Goal: Task Accomplishment & Management: Manage account settings

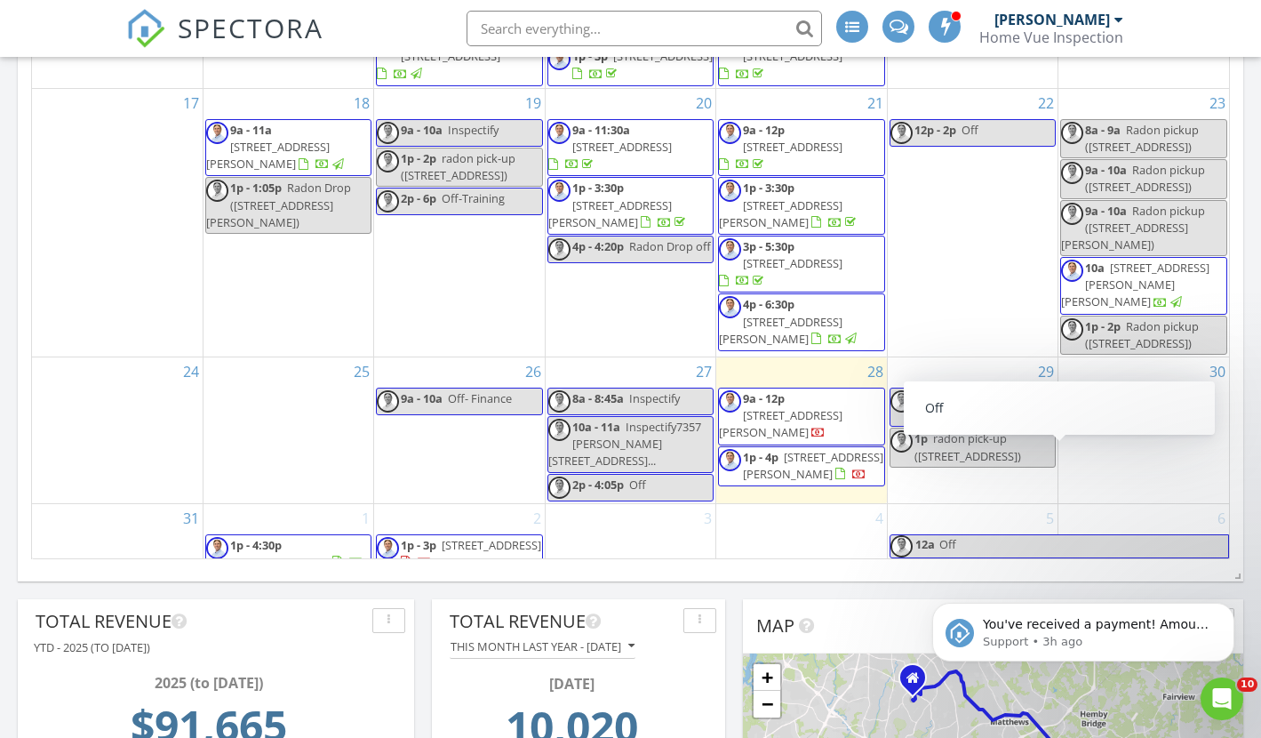
scroll to position [1421, 0]
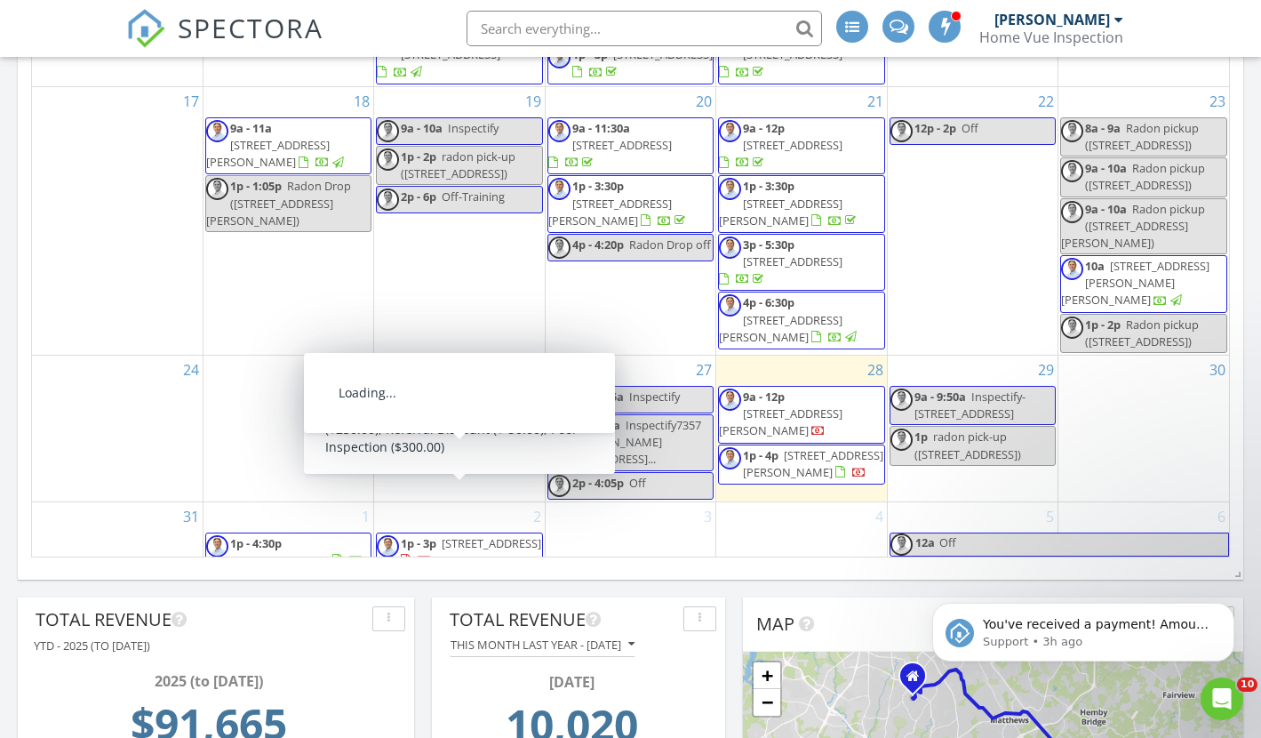
click at [298, 552] on span "185 Tuskarora Trail, Mooresville 28117" at bounding box center [280, 560] width 100 height 16
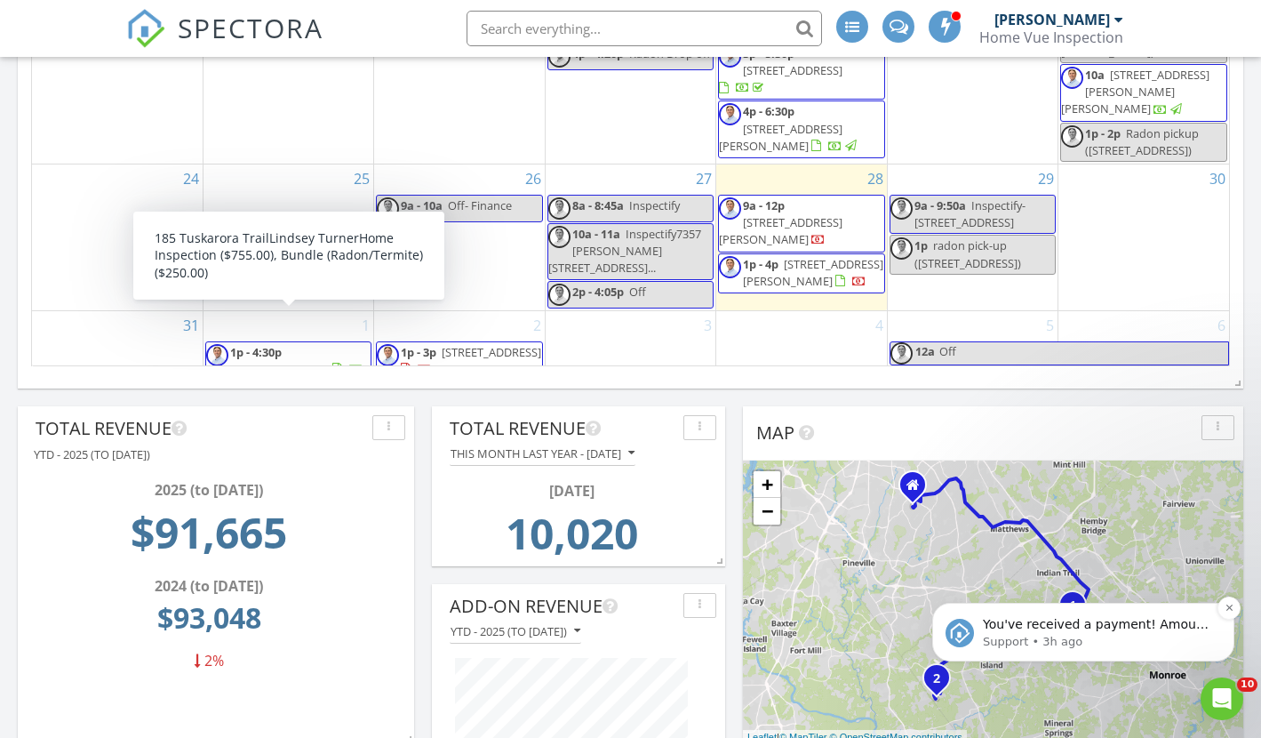
scroll to position [1680, 0]
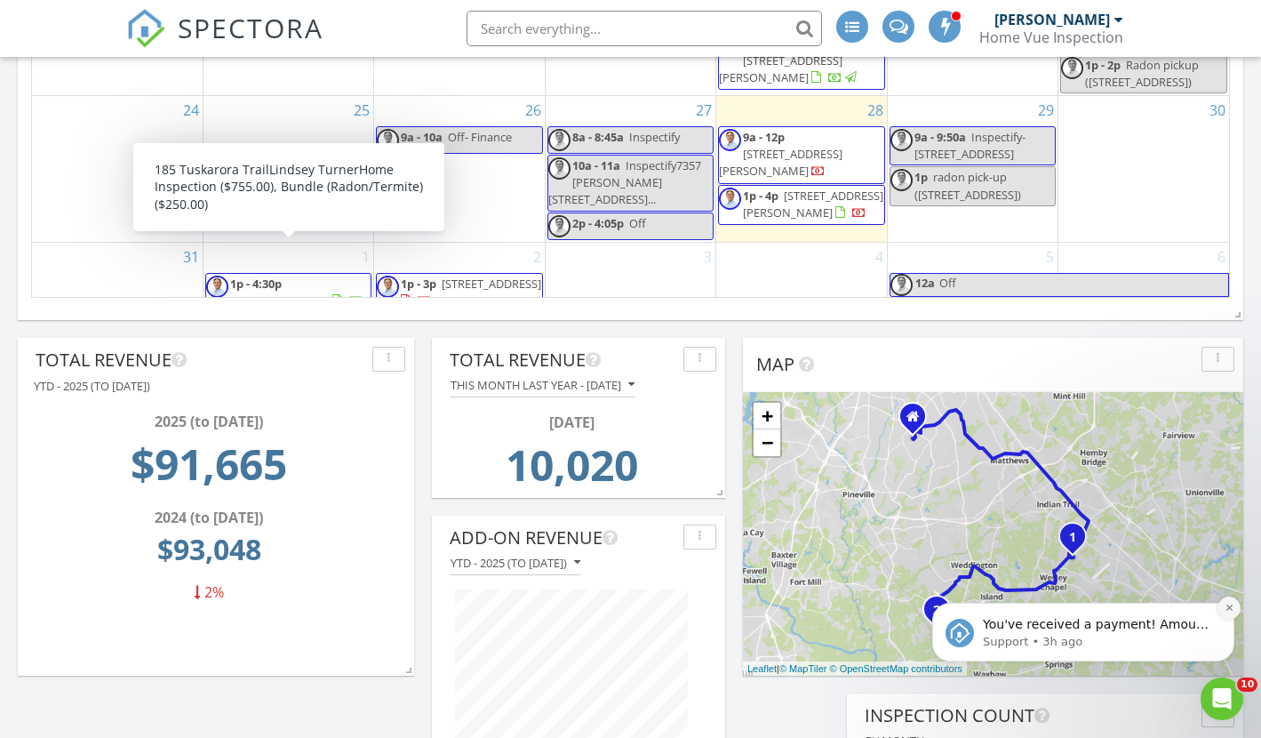
click at [1227, 603] on button "Dismiss notification" at bounding box center [1229, 608] width 23 height 23
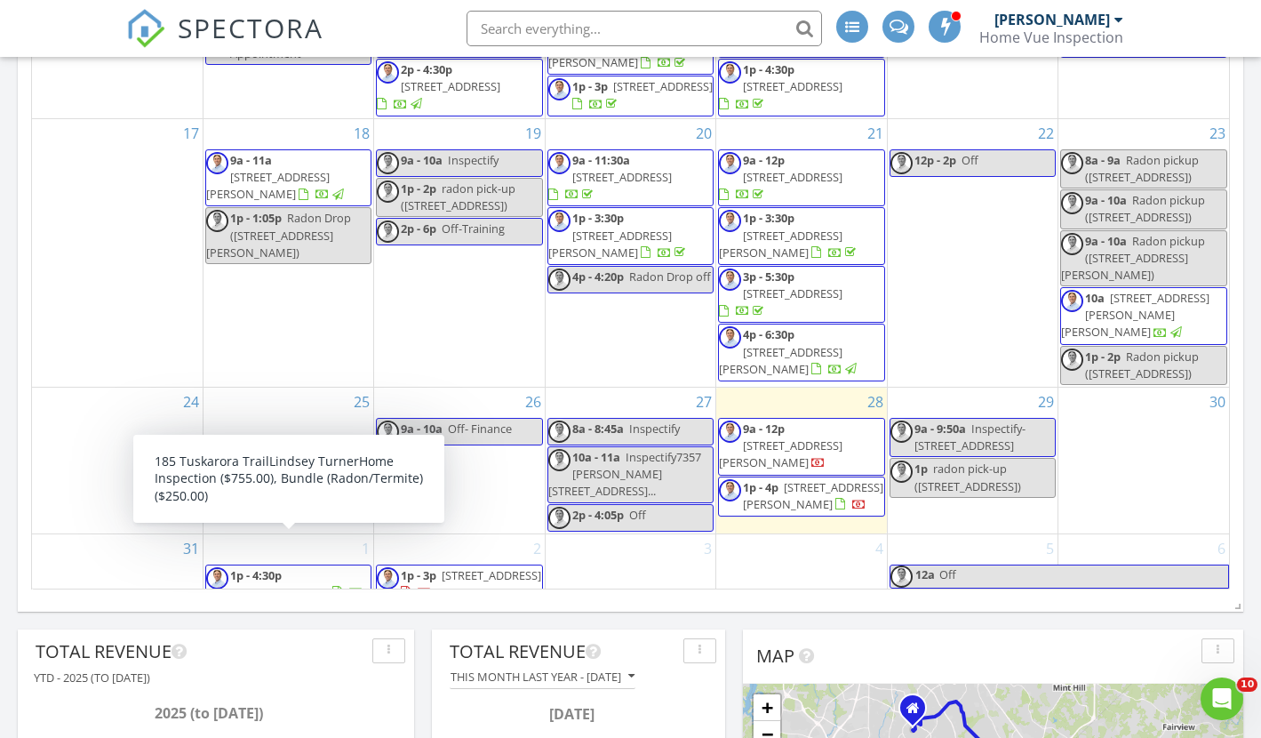
scroll to position [1396, 0]
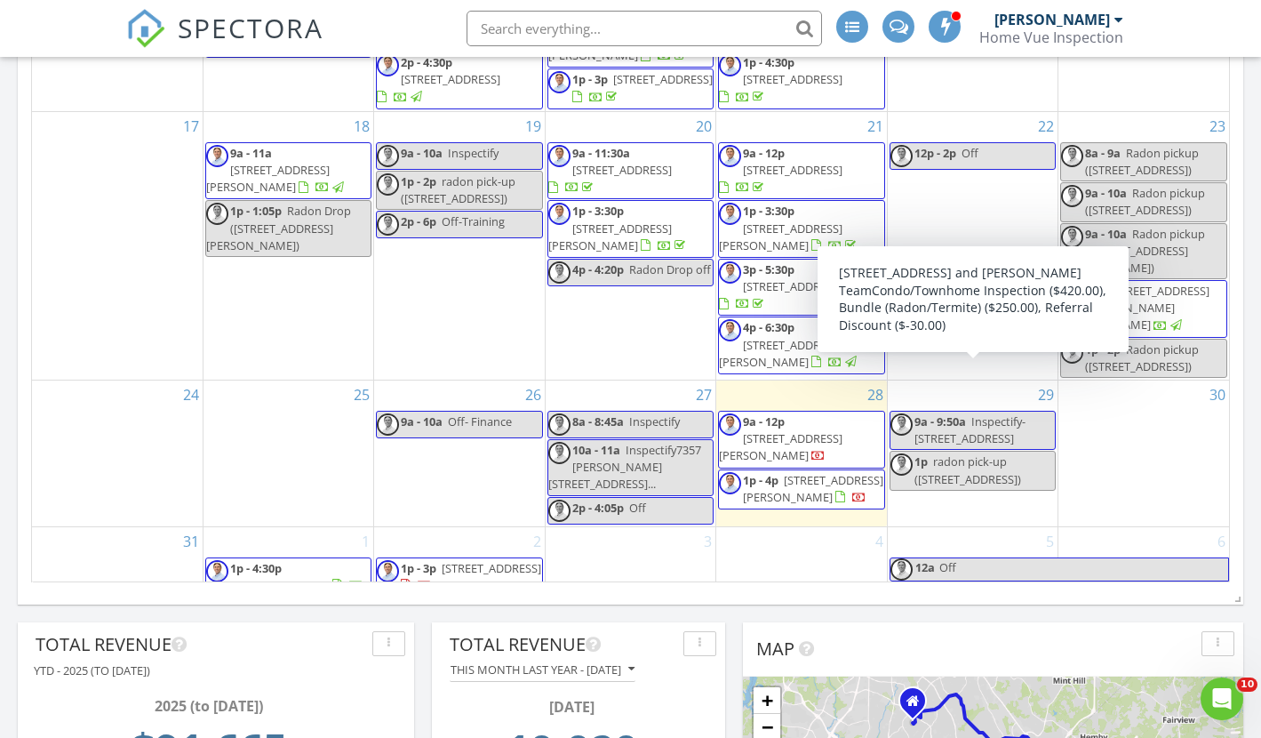
click at [977, 453] on span "radon pick-up (211 Heritage Blvd 301, Fort Mill)" at bounding box center [968, 469] width 107 height 33
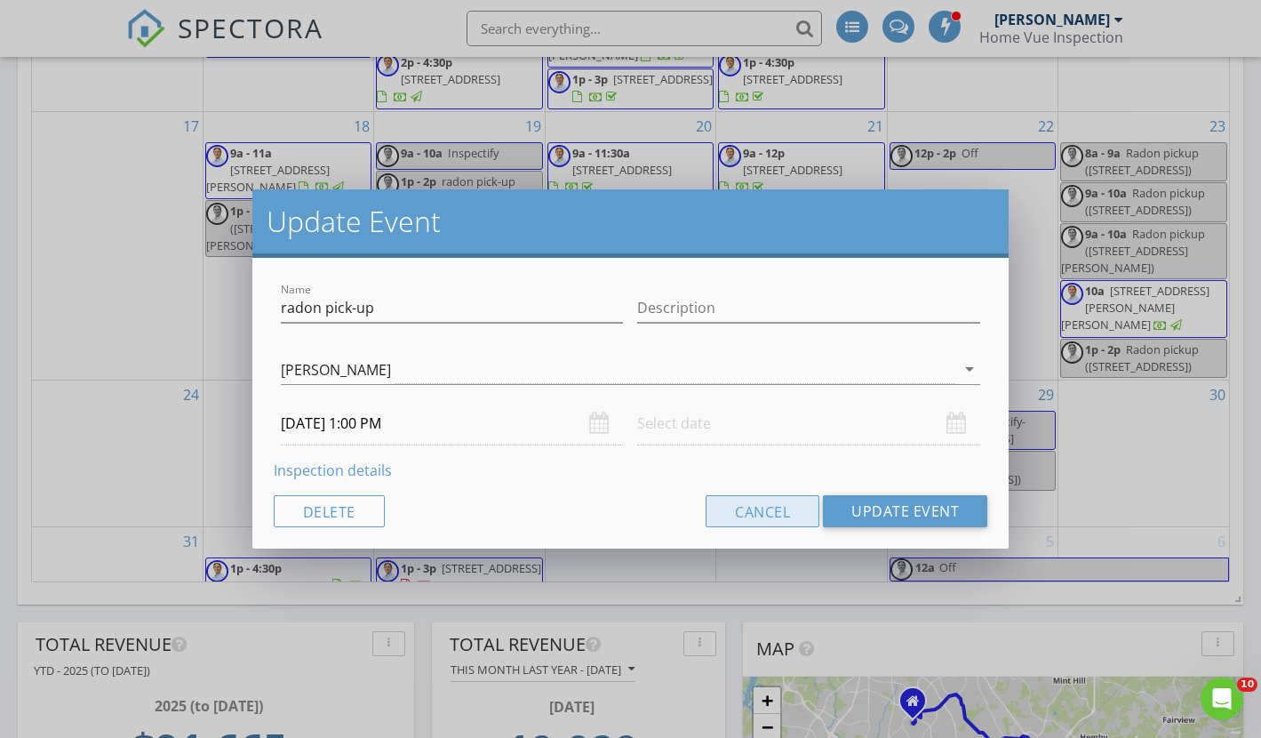
click at [757, 513] on button "Cancel" at bounding box center [763, 511] width 114 height 32
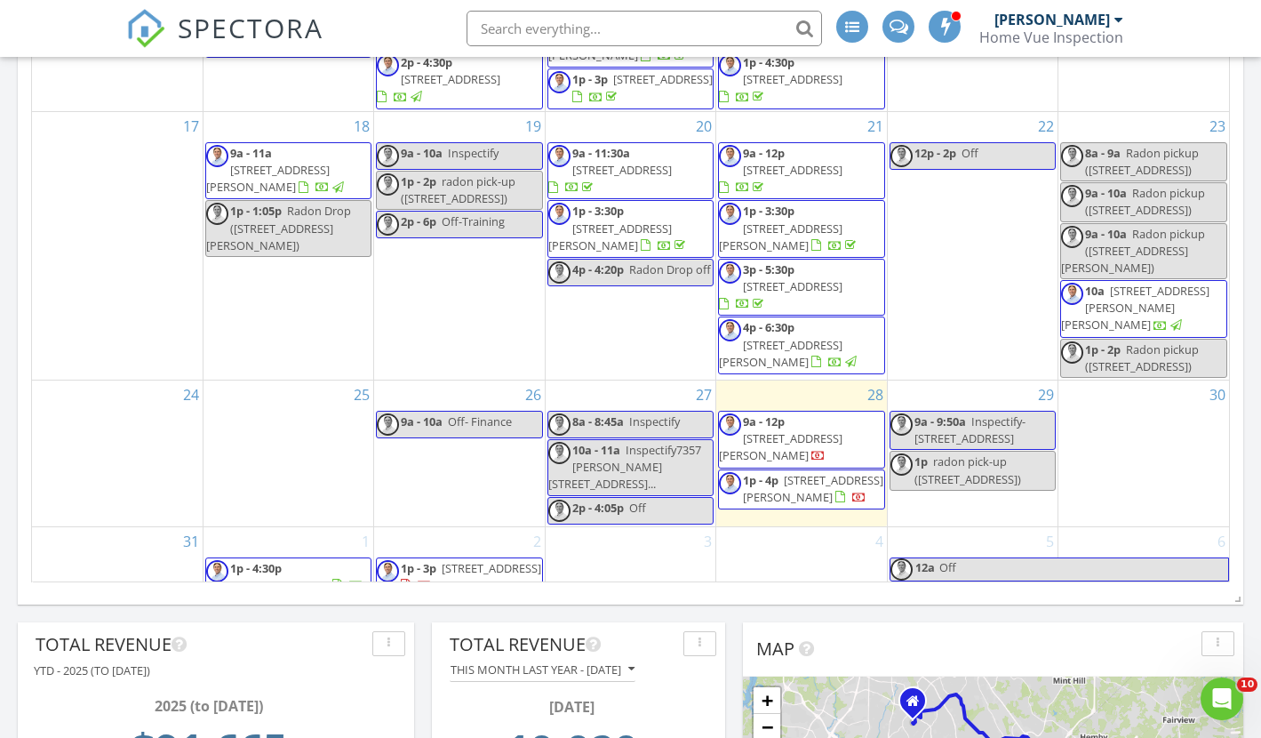
click at [458, 560] on span "211 Heritage Blvd 301, Fort Mill 29715" at bounding box center [492, 568] width 100 height 16
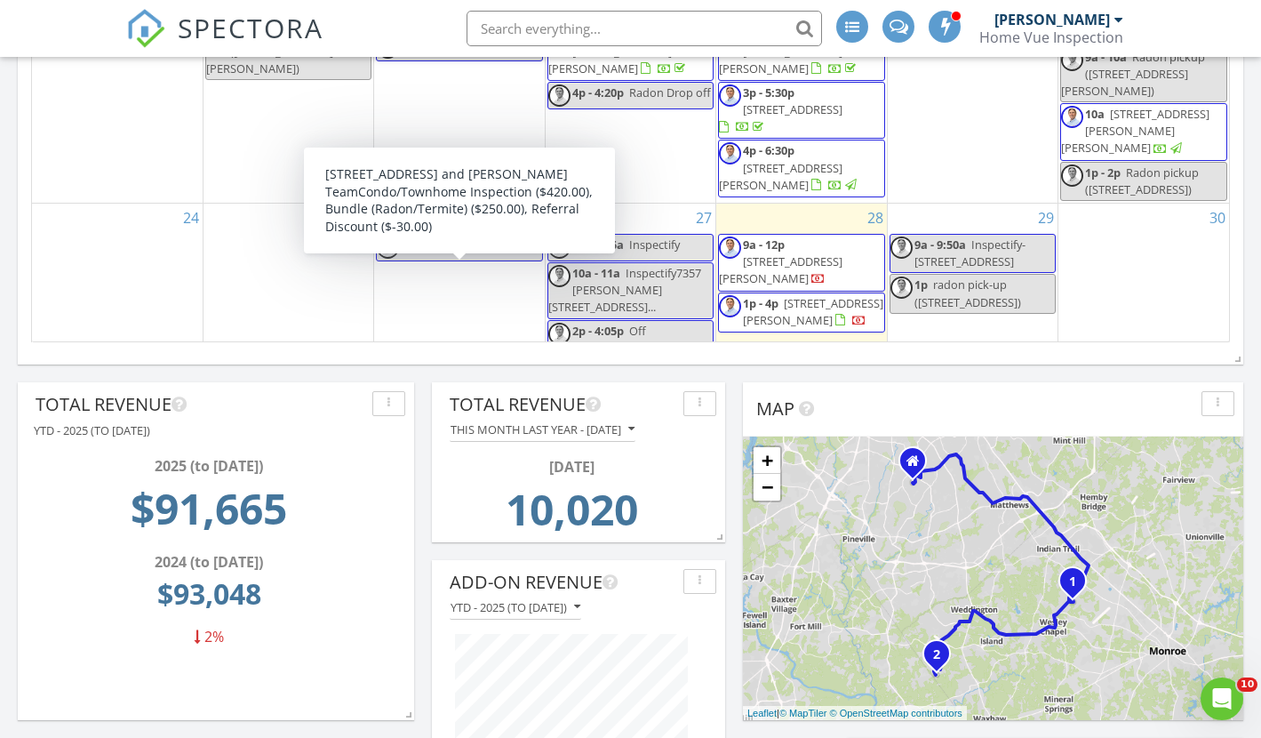
scroll to position [140, 0]
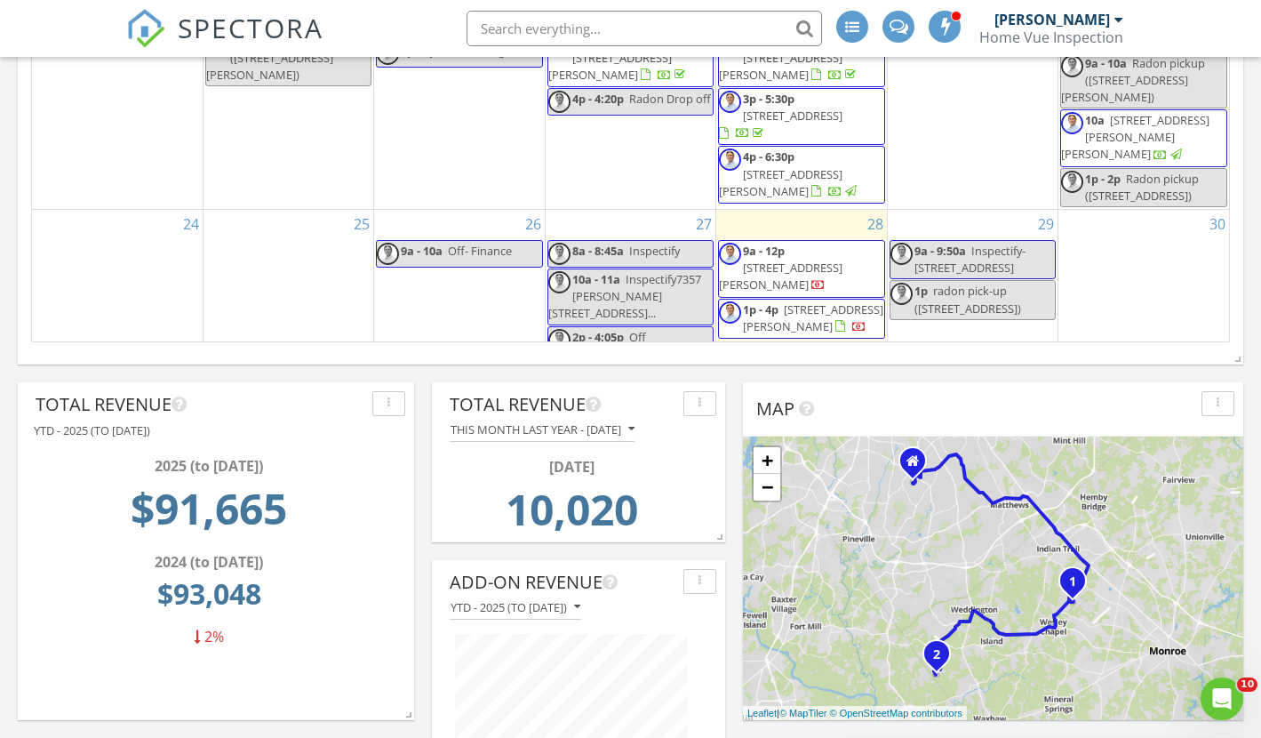
click at [806, 301] on span "2909 Julian Glen Cir, Waxhaw 28173" at bounding box center [813, 317] width 140 height 33
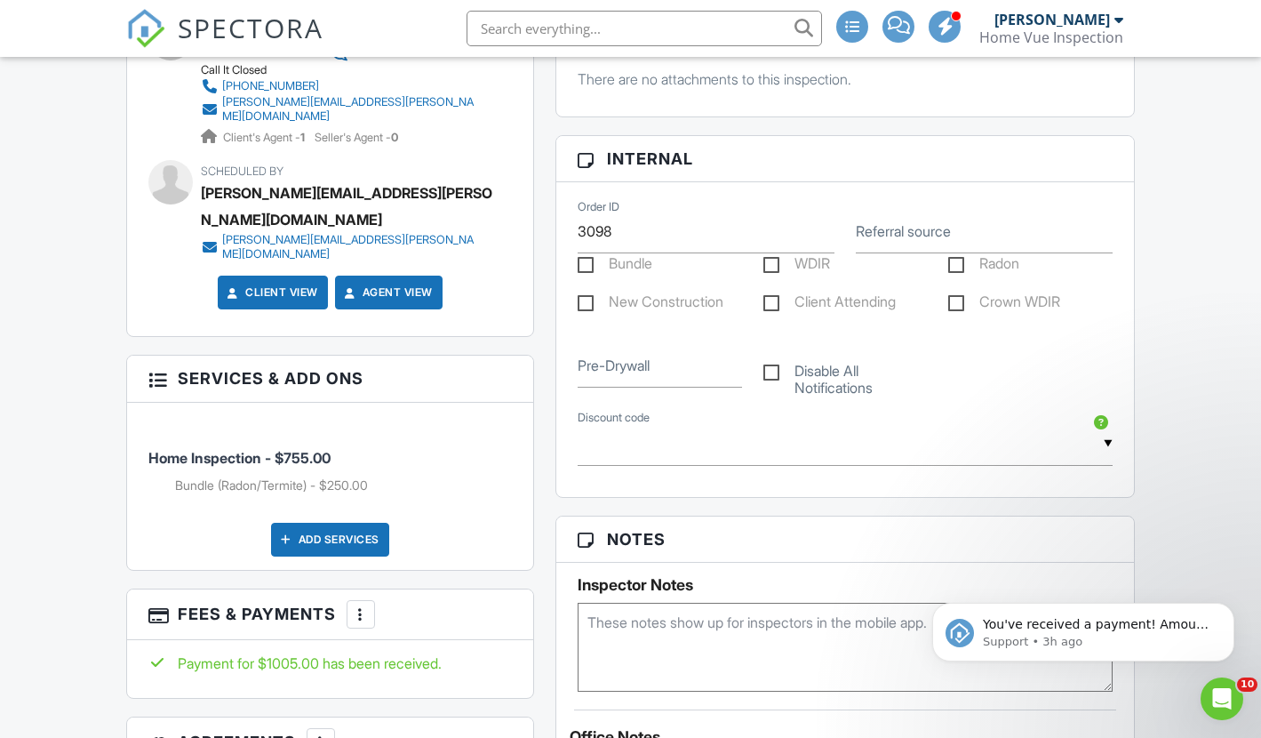
scroll to position [781, 0]
click at [581, 276] on label "Bundle" at bounding box center [615, 265] width 75 height 22
click at [581, 271] on input "Bundle" at bounding box center [584, 266] width 12 height 12
checkbox input "true"
click at [1229, 612] on icon "Dismiss notification" at bounding box center [1230, 608] width 10 height 10
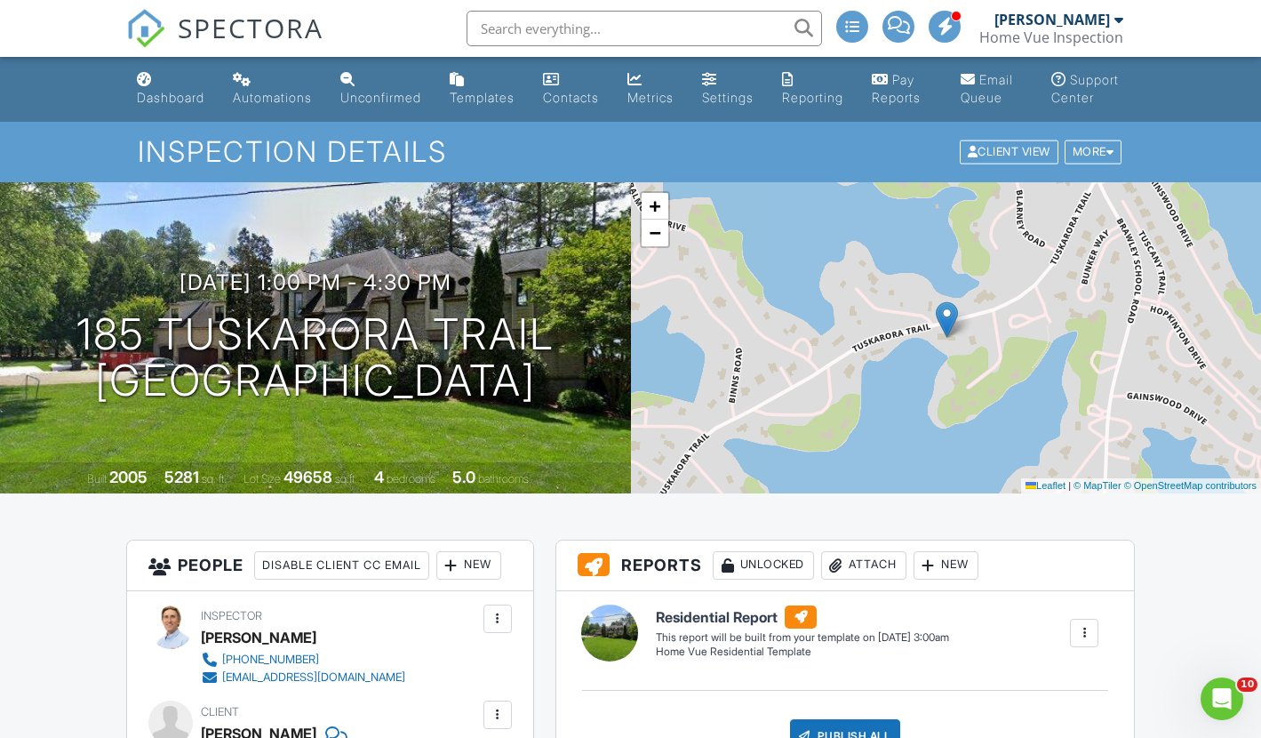
scroll to position [0, 0]
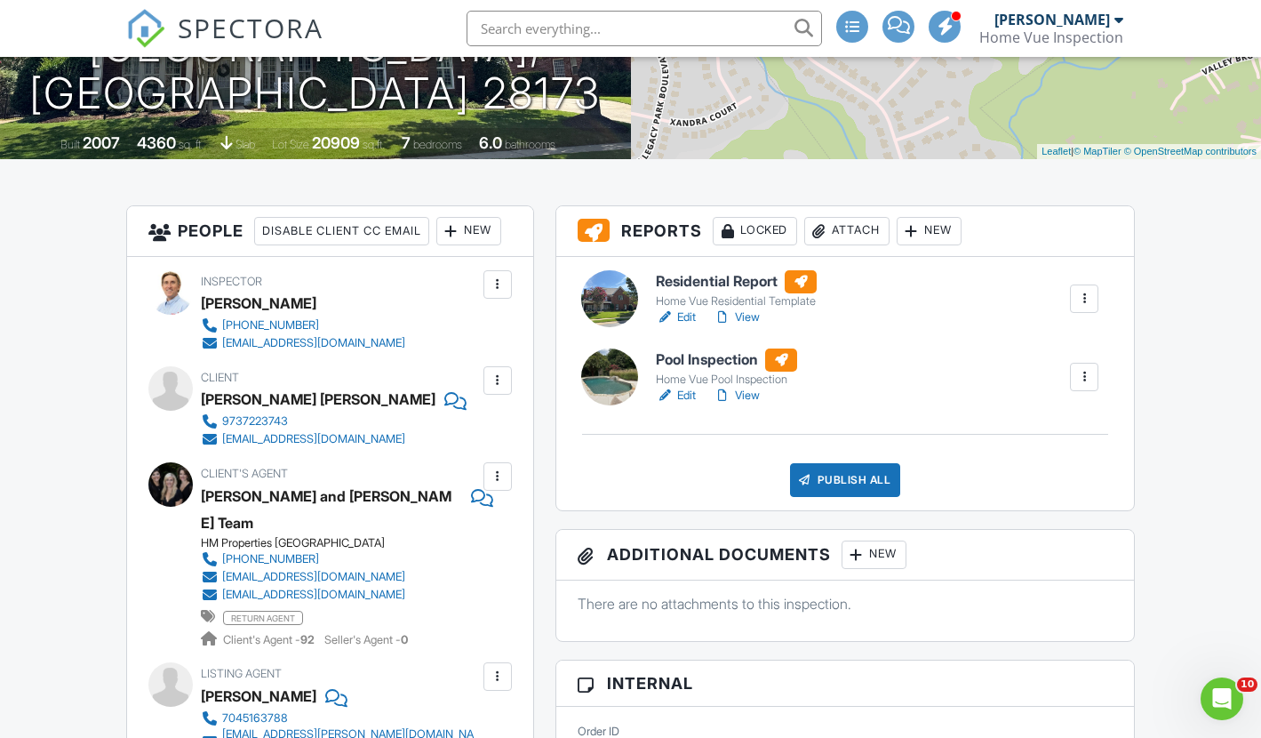
click at [685, 326] on link "Edit" at bounding box center [676, 317] width 40 height 18
